Goal: Task Accomplishment & Management: Use online tool/utility

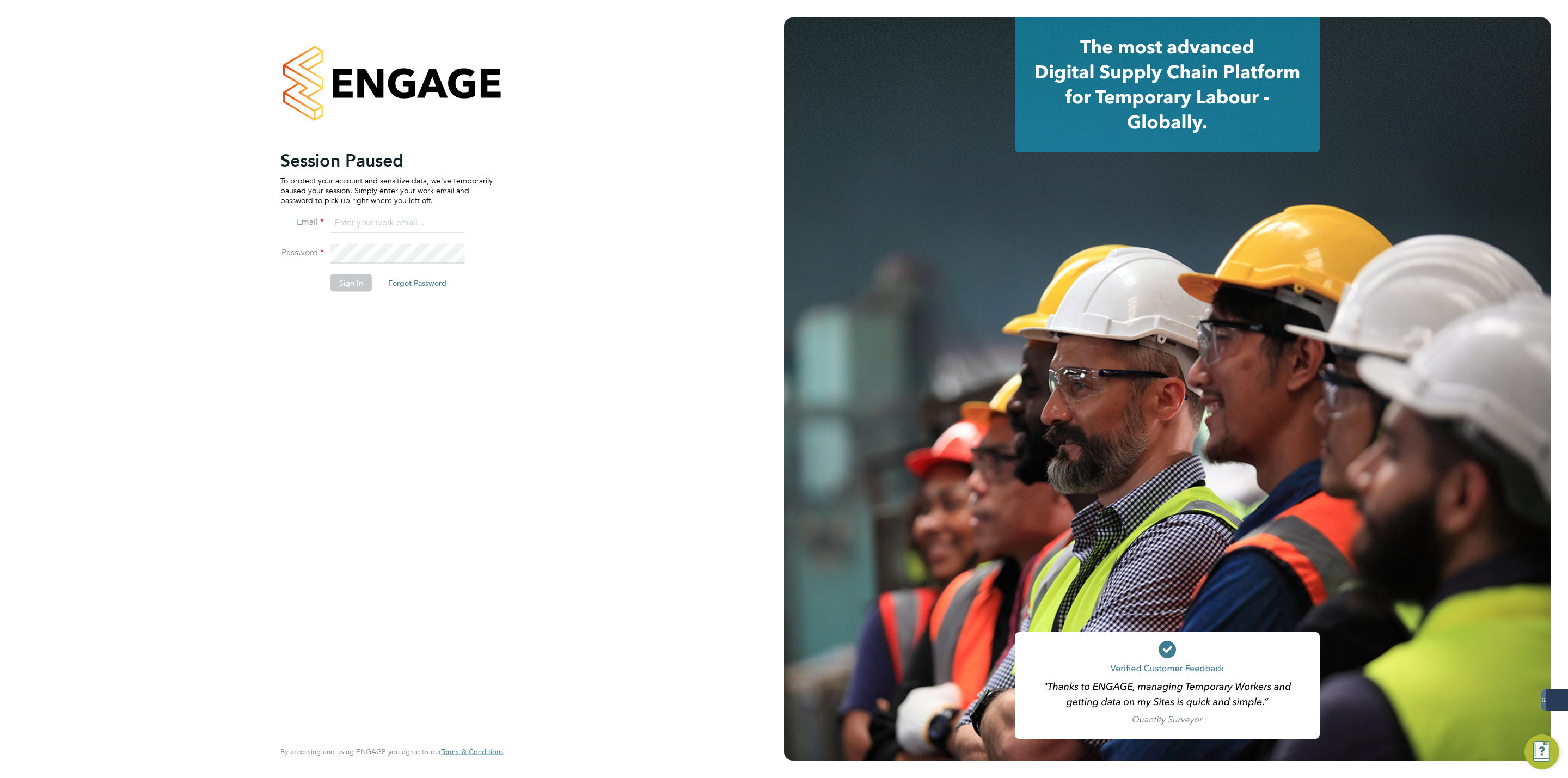
click at [402, 224] on input at bounding box center [398, 223] width 135 height 20
type input "[PERSON_NAME][EMAIL_ADDRESS][DOMAIN_NAME]"
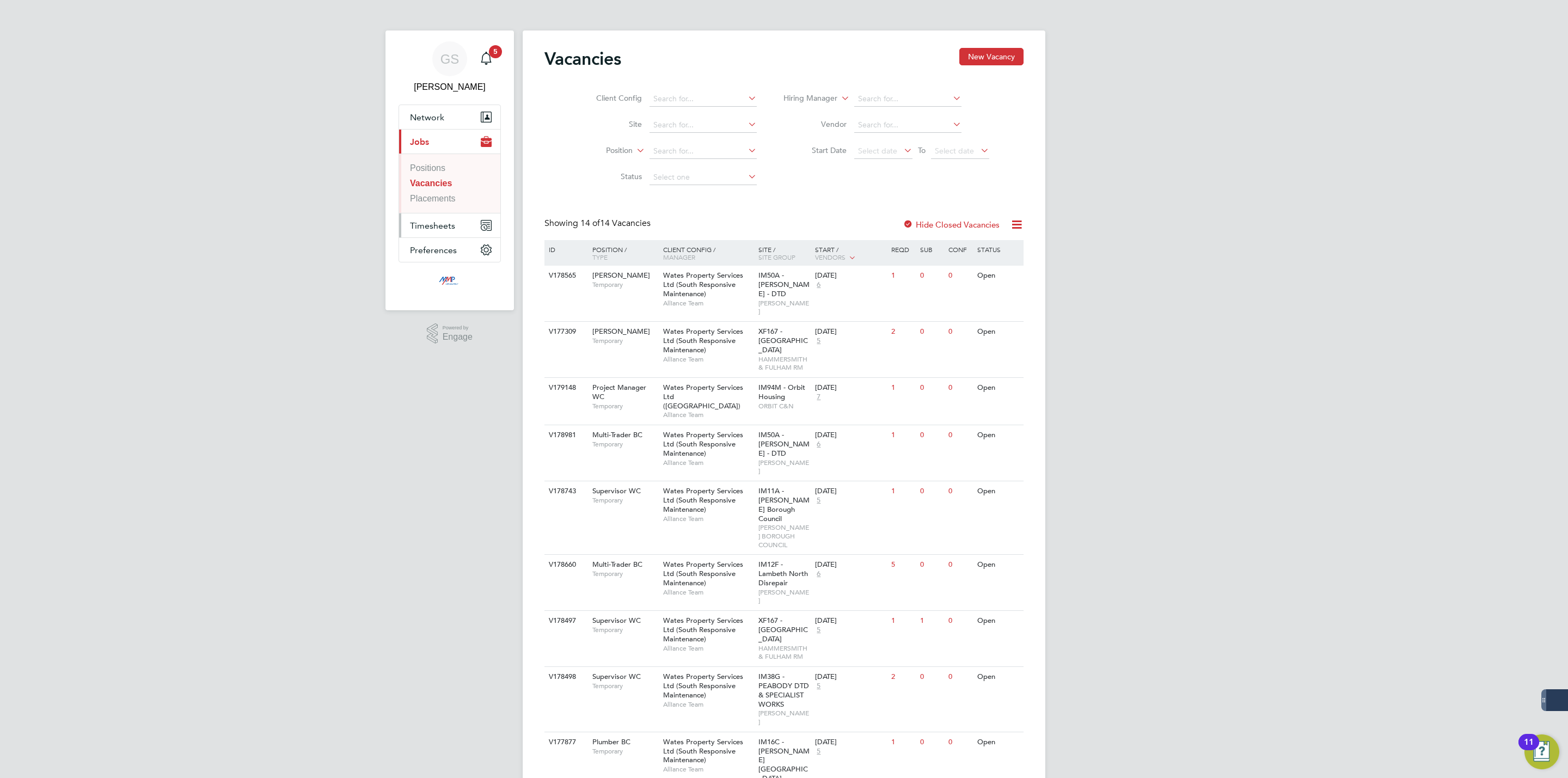
click at [443, 227] on span "Timesheets" at bounding box center [433, 225] width 45 height 10
click at [440, 201] on li "Timesheets" at bounding box center [451, 194] width 82 height 15
click at [440, 197] on link "Timesheets" at bounding box center [433, 192] width 45 height 10
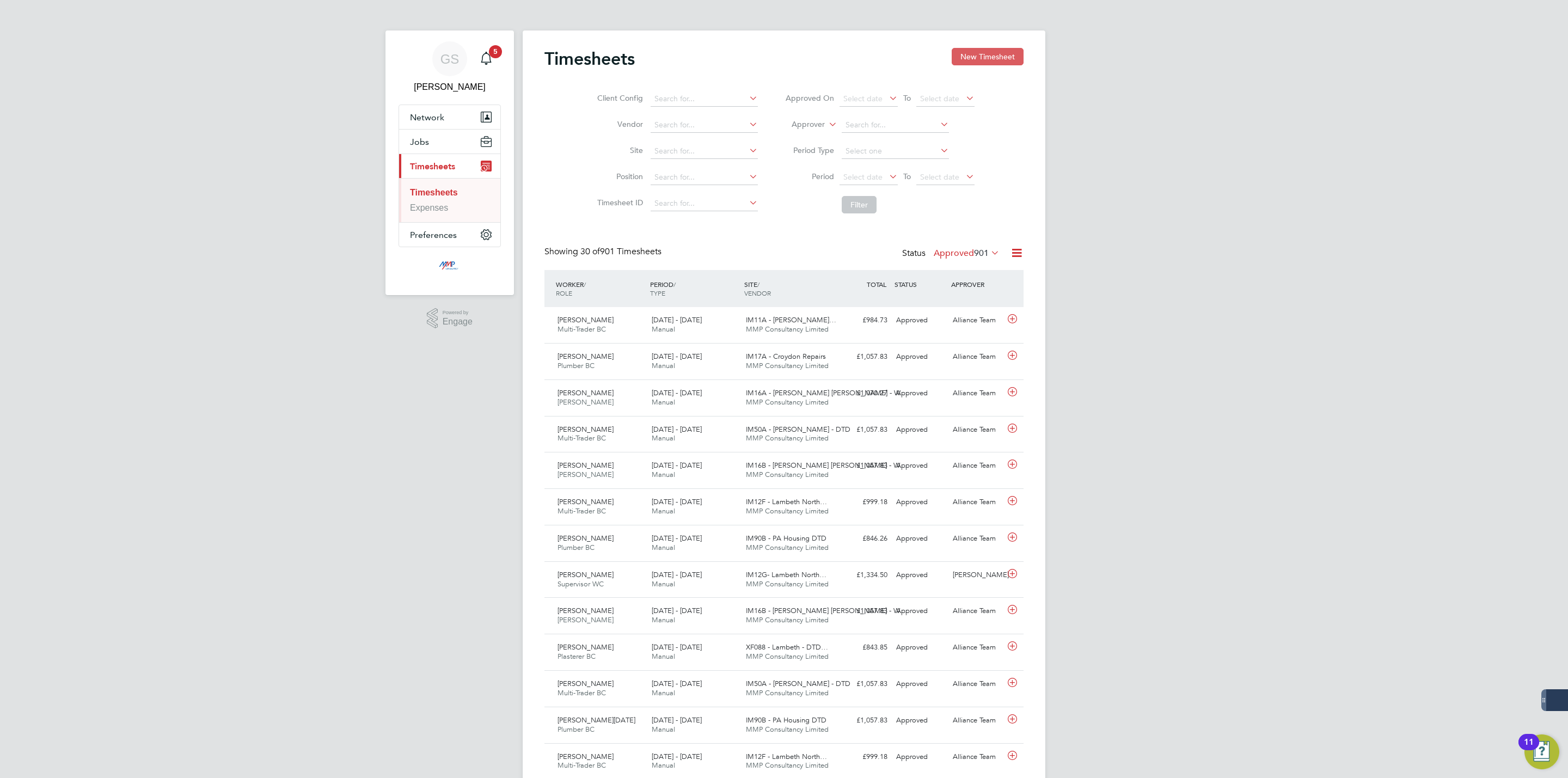
click at [963, 61] on button "New Timesheet" at bounding box center [988, 56] width 72 height 18
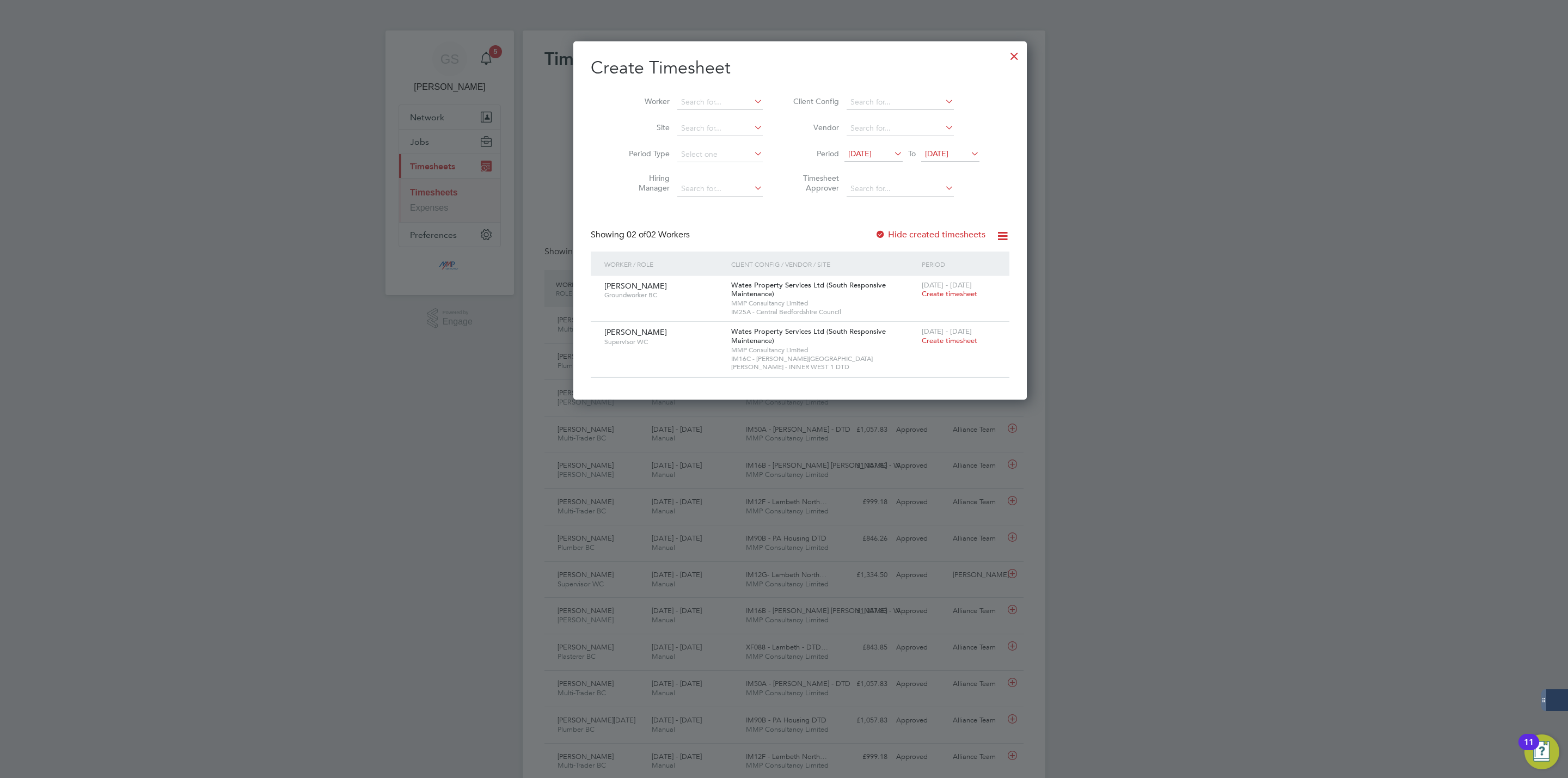
click at [910, 228] on div "Create Timesheet Worker Site Period Type Hiring Manager Client Config Vendor Pe…" at bounding box center [801, 217] width 419 height 321
click at [910, 232] on label "Hide created timesheets" at bounding box center [930, 235] width 110 height 11
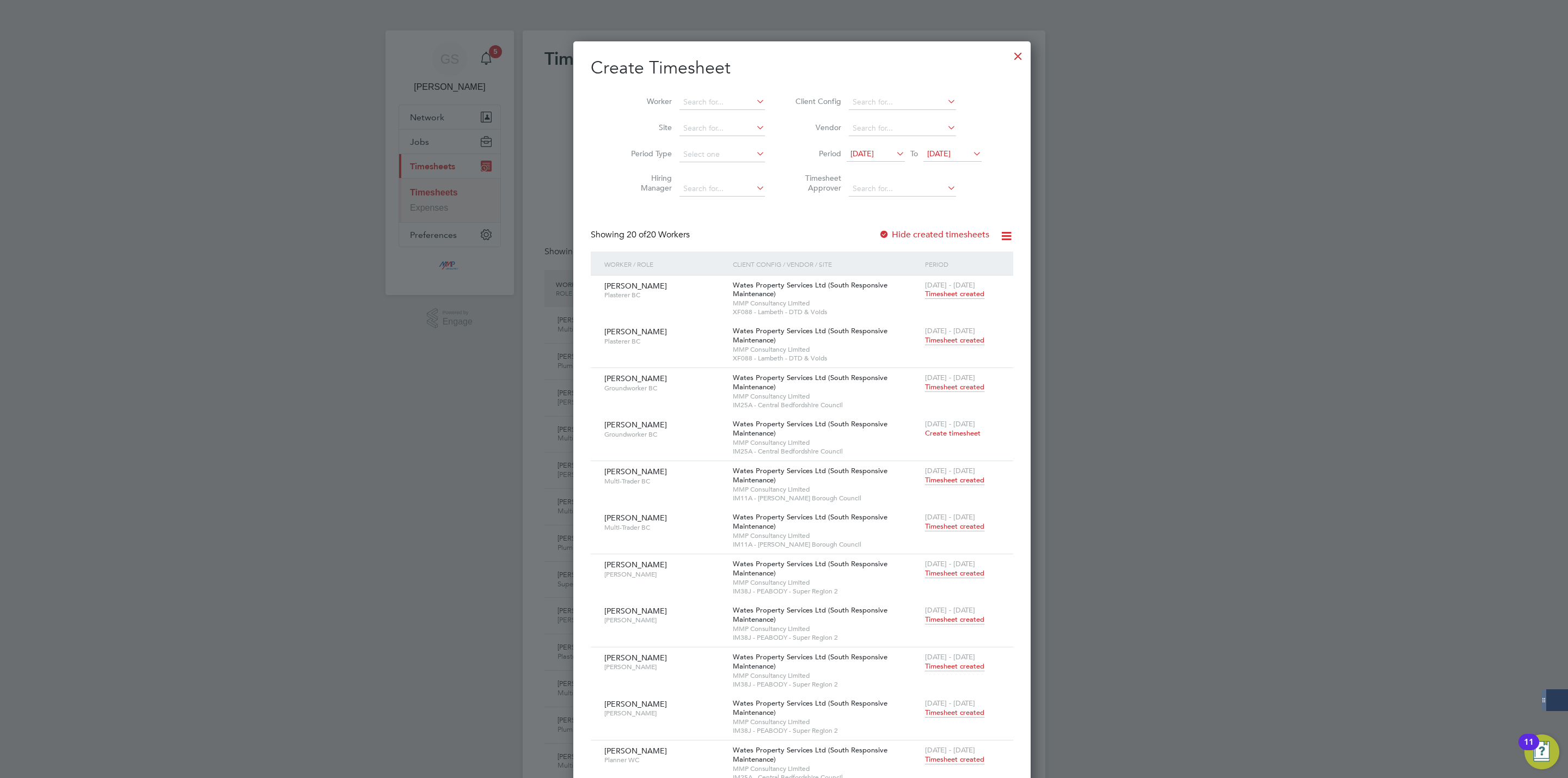
click at [1008, 54] on div at bounding box center [1018, 53] width 20 height 20
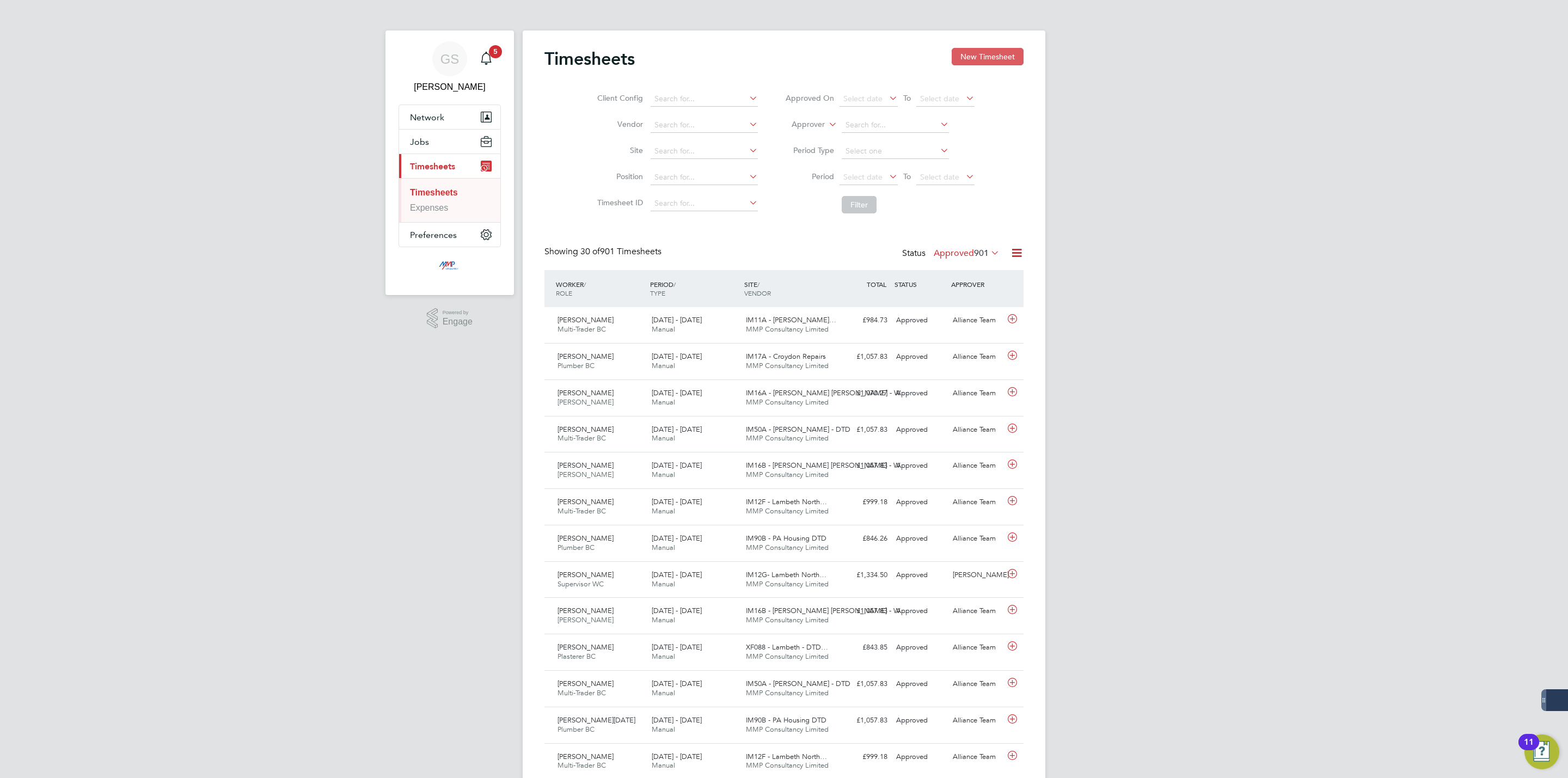
click at [1016, 61] on button "New Timesheet" at bounding box center [988, 56] width 72 height 18
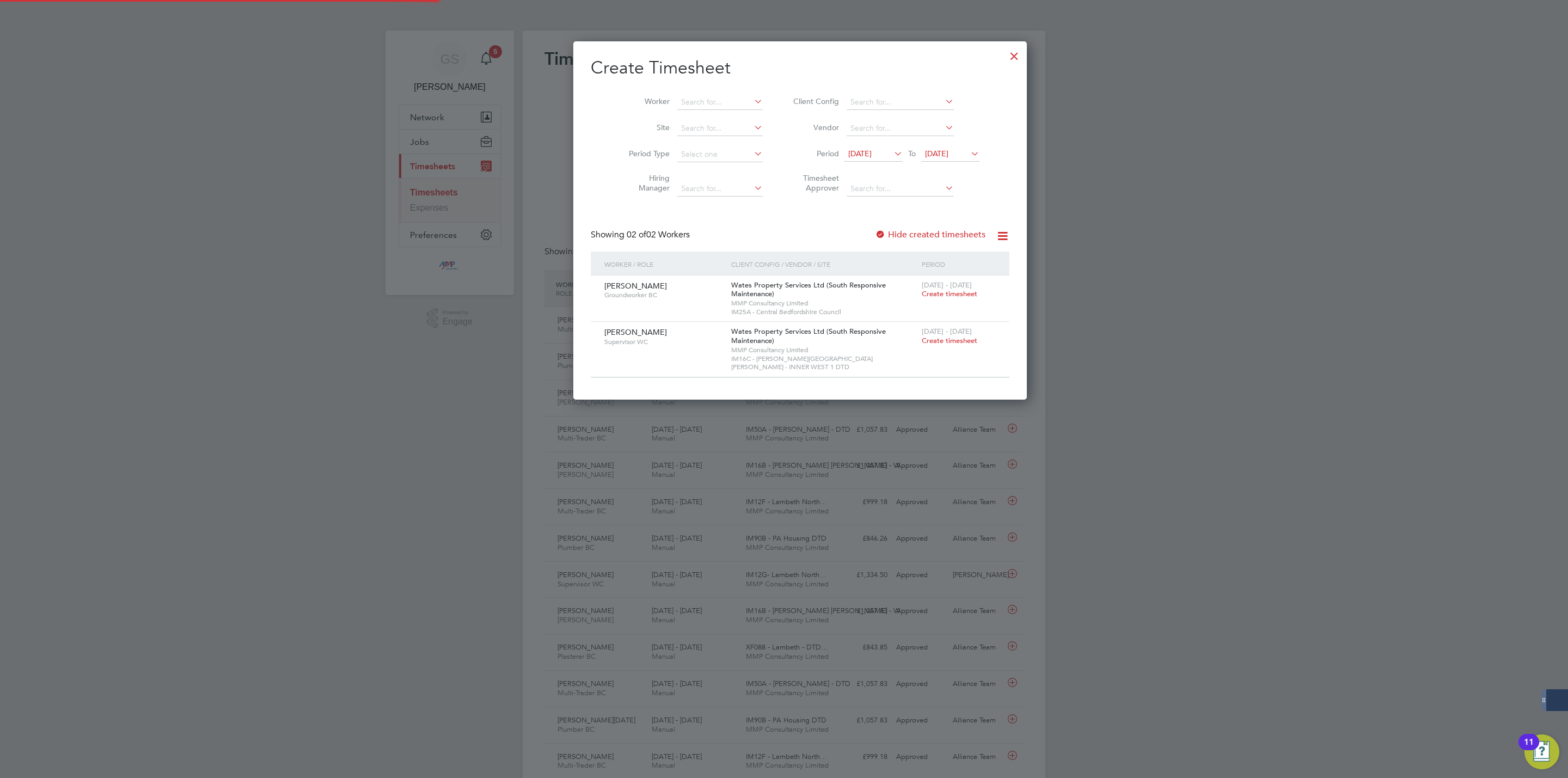
scroll to position [352, 422]
click at [1005, 49] on div at bounding box center [1014, 53] width 20 height 20
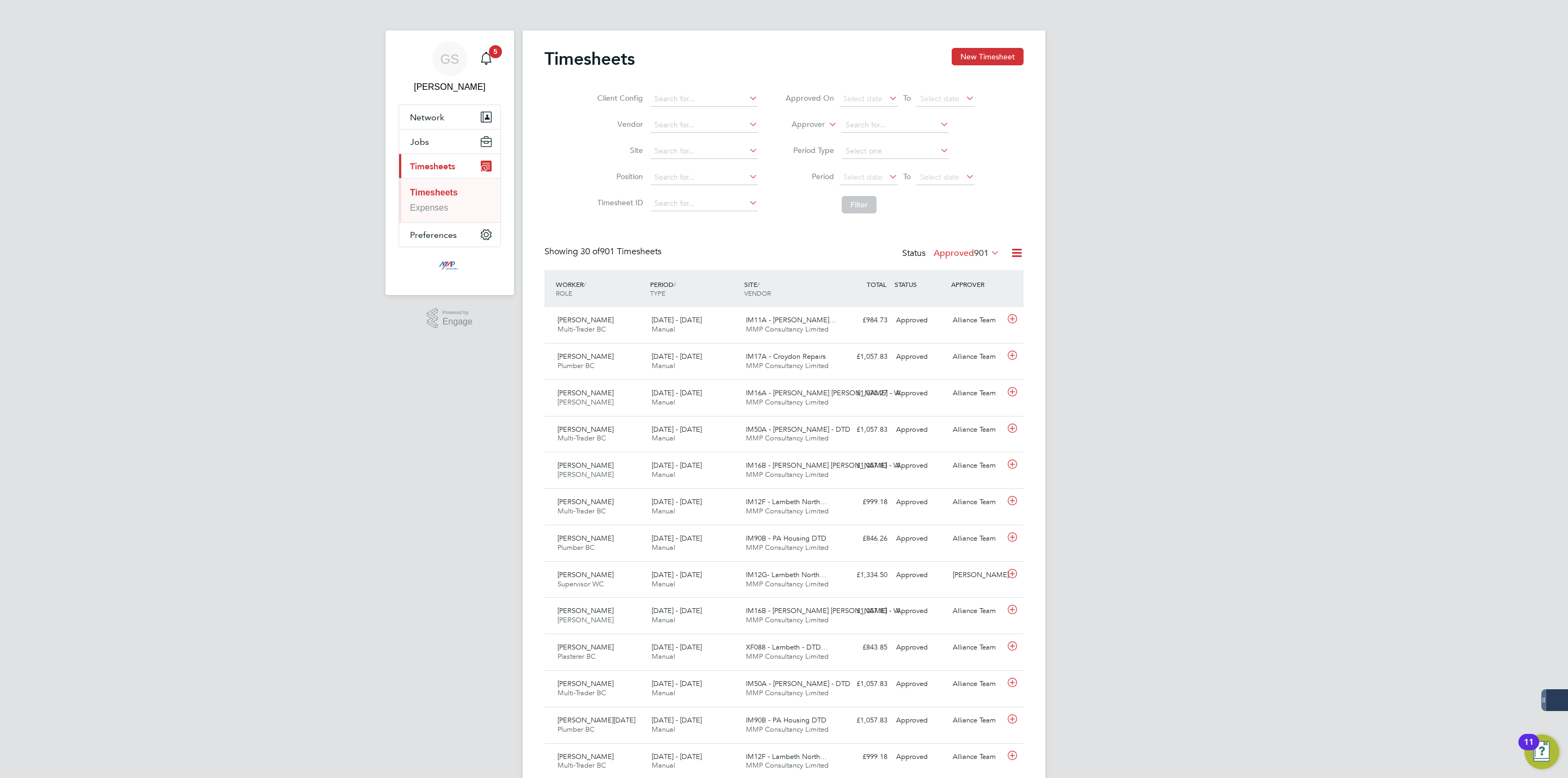
scroll to position [28, 95]
drag, startPoint x: 1006, startPoint y: 58, endPoint x: 997, endPoint y: 78, distance: 21.9
click at [1006, 58] on button "New Timesheet" at bounding box center [988, 56] width 72 height 18
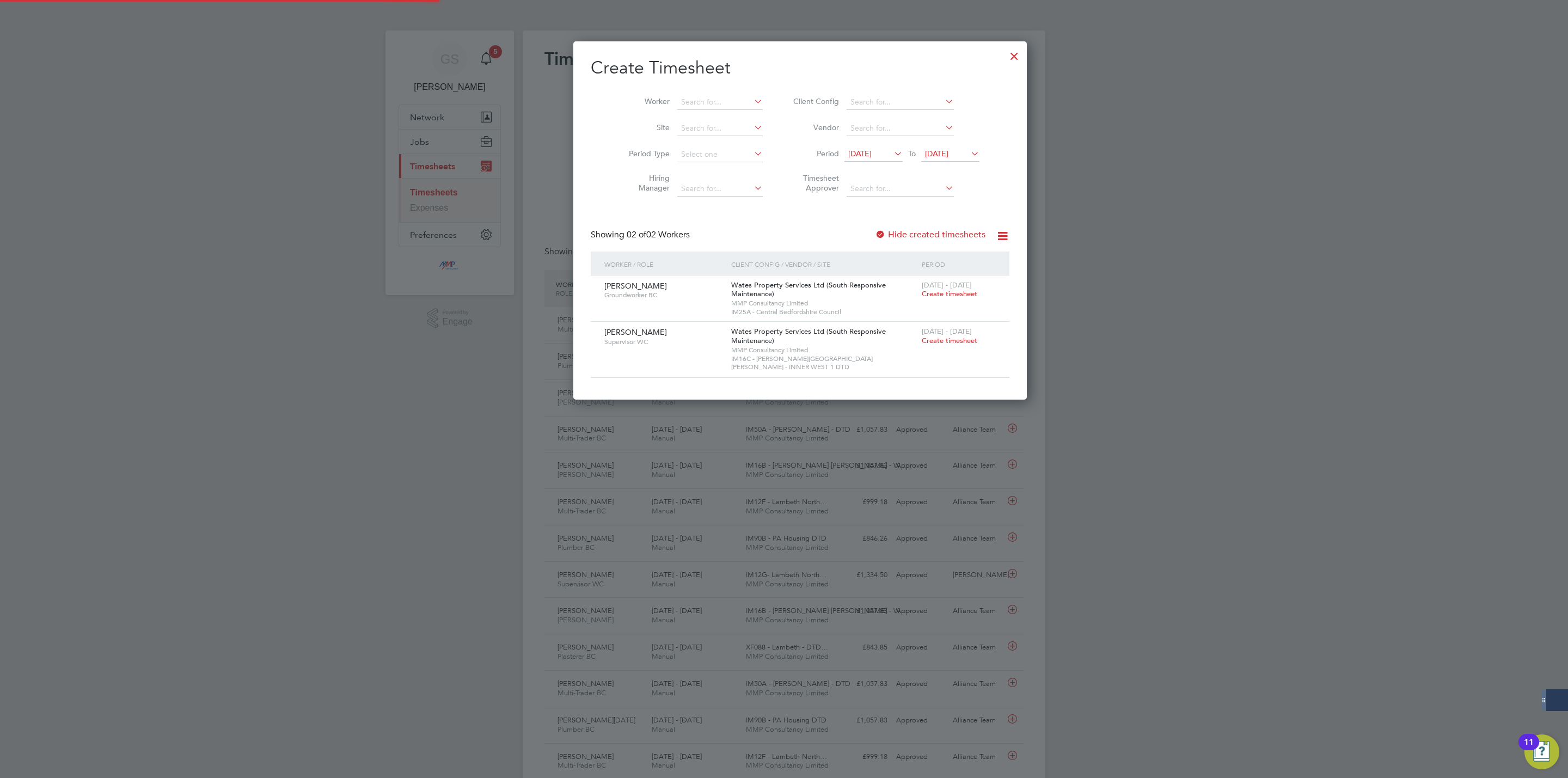
scroll to position [352, 422]
click at [907, 231] on label "Hide created timesheets" at bounding box center [930, 235] width 110 height 11
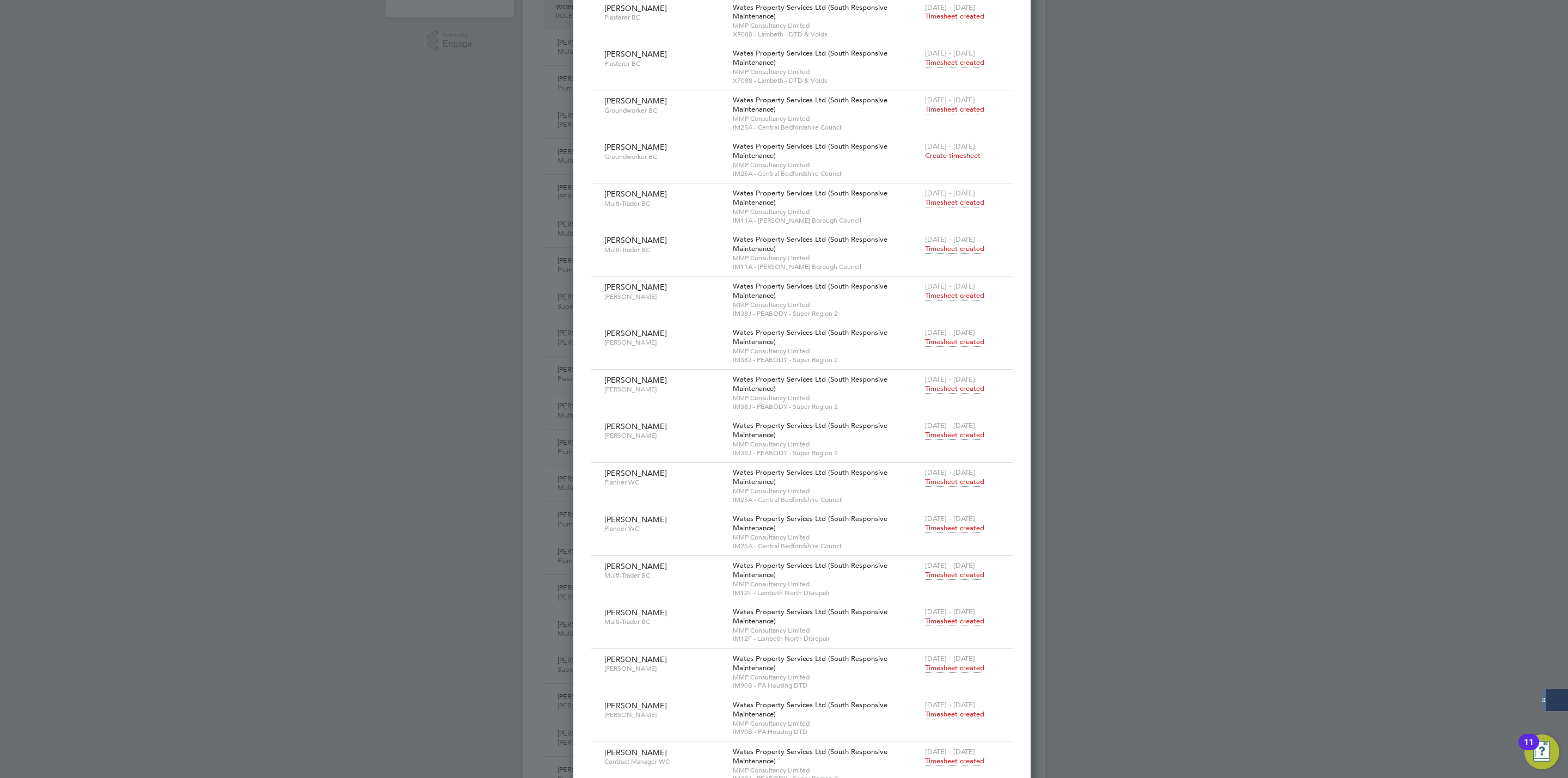
scroll to position [0, 0]
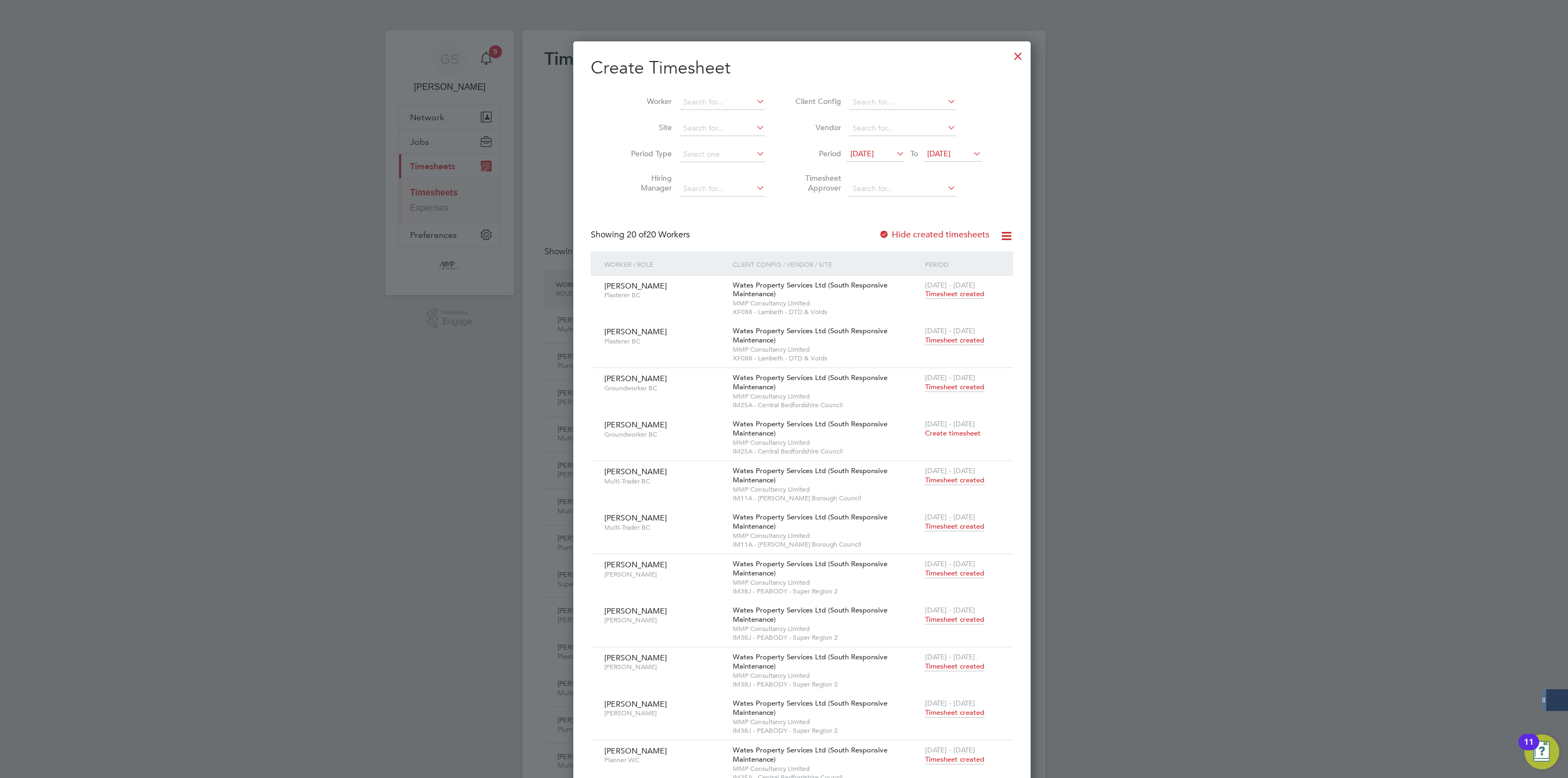
click at [1008, 61] on div at bounding box center [1018, 53] width 20 height 20
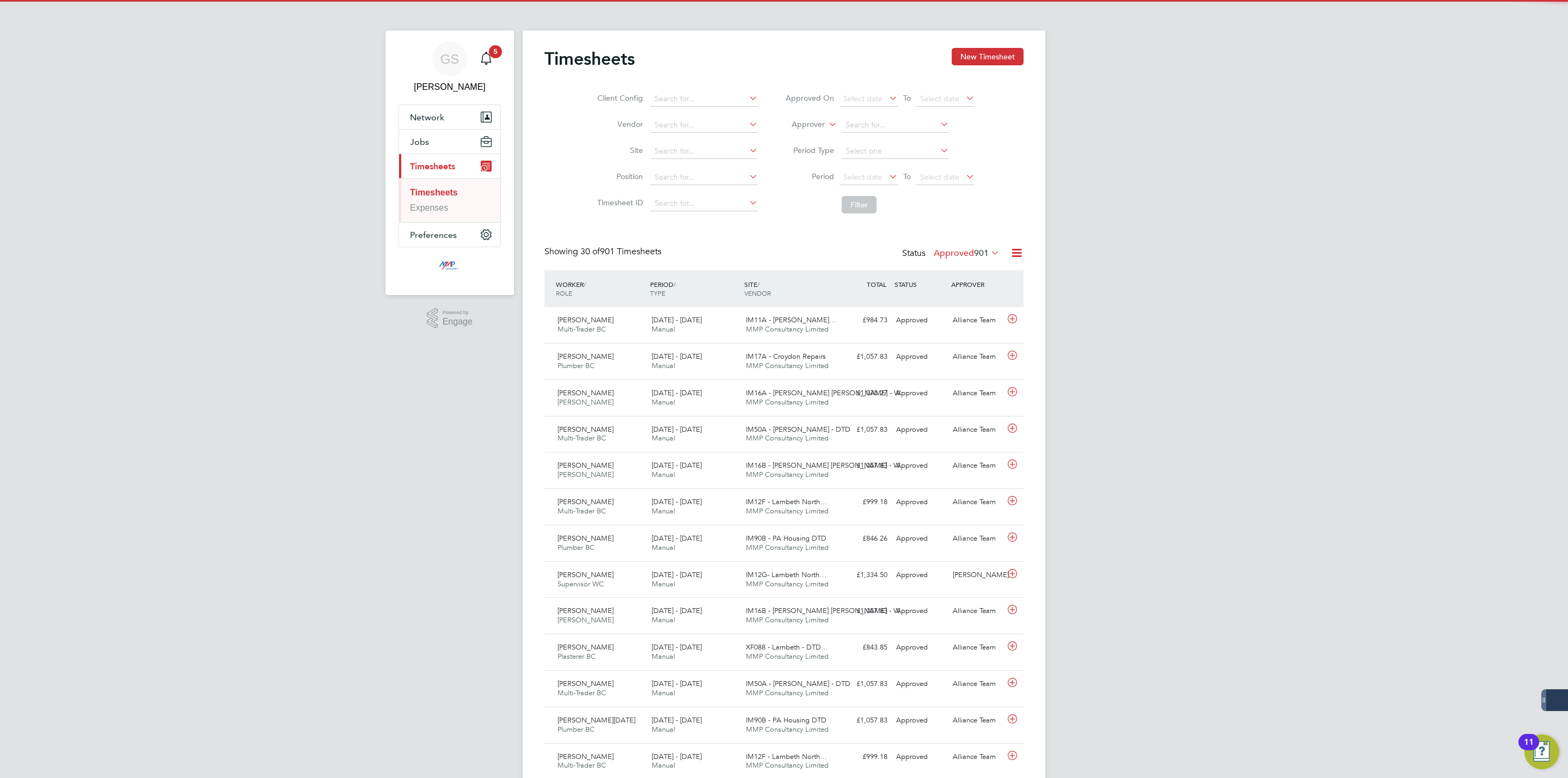
scroll to position [28, 95]
